Goal: Navigation & Orientation: Find specific page/section

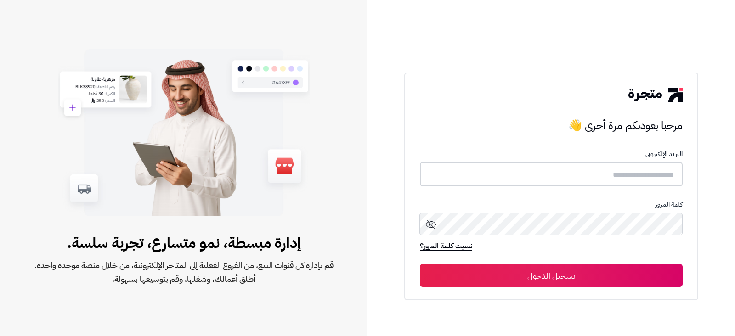
click at [508, 169] on input "text" at bounding box center [551, 174] width 263 height 24
type input "**********"
click at [420, 264] on button "تسجيل الدخول" at bounding box center [551, 275] width 263 height 23
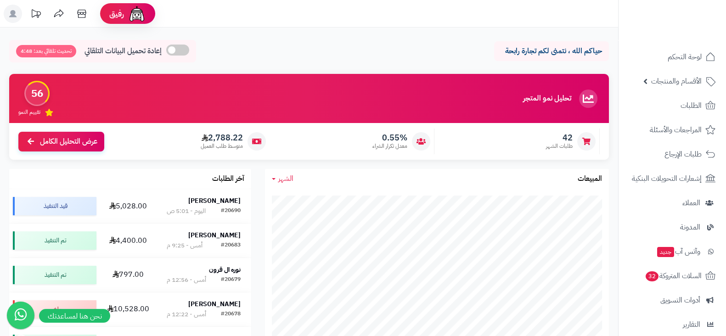
click at [662, 68] on ul "لوحة التحكم الأقسام والمنتجات المنتجات الأقسام الماركات مواصفات المنتجات مواصفا…" at bounding box center [671, 239] width 107 height 387
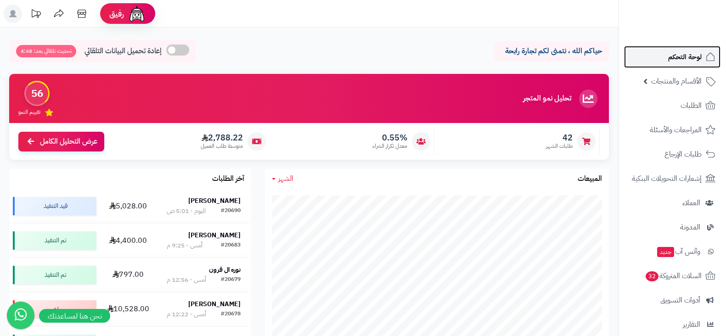
click at [660, 61] on link "لوحة التحكم" at bounding box center [672, 57] width 96 height 22
click at [659, 48] on link "لوحة التحكم" at bounding box center [672, 57] width 96 height 22
click at [643, 56] on link "لوحة التحكم" at bounding box center [672, 57] width 96 height 22
click at [688, 64] on link "لوحة التحكم" at bounding box center [672, 57] width 96 height 22
